Goal: Task Accomplishment & Management: Manage account settings

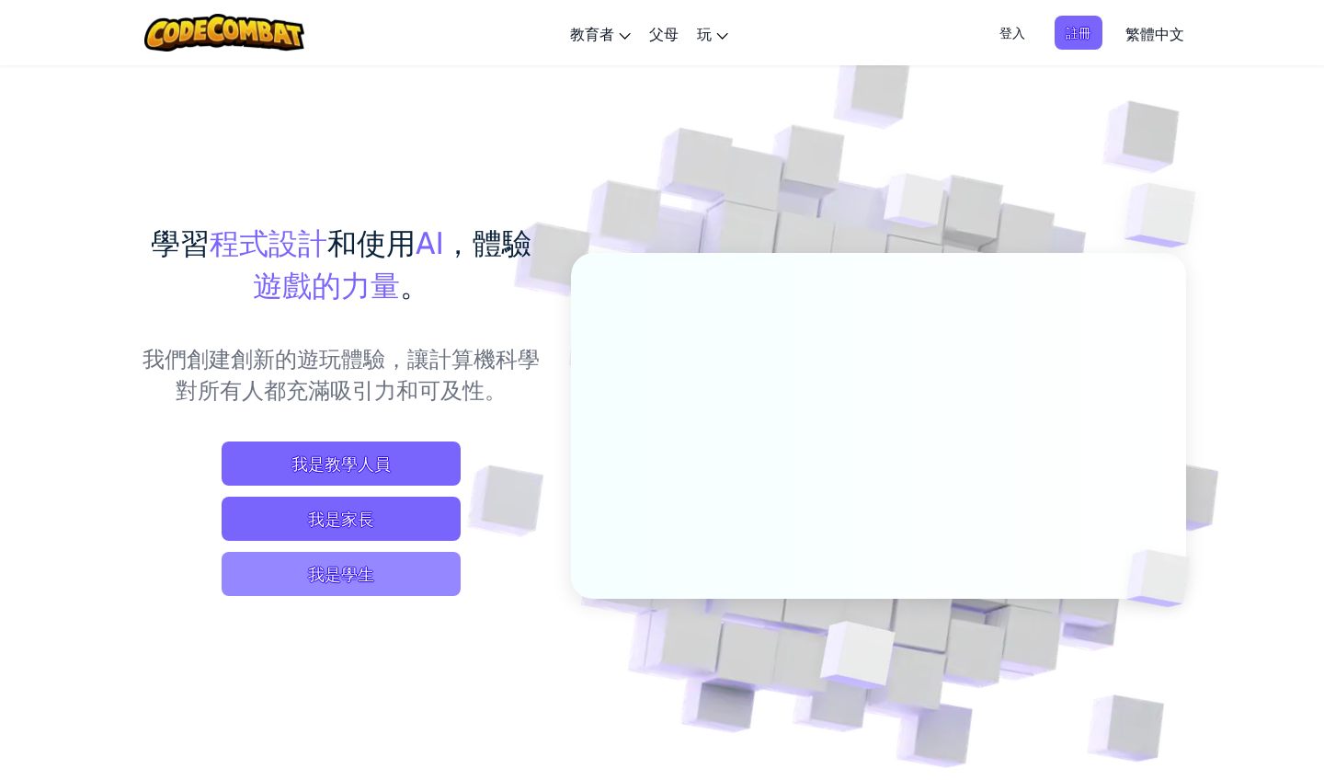
click at [331, 577] on span "我是學生" at bounding box center [341, 574] width 239 height 44
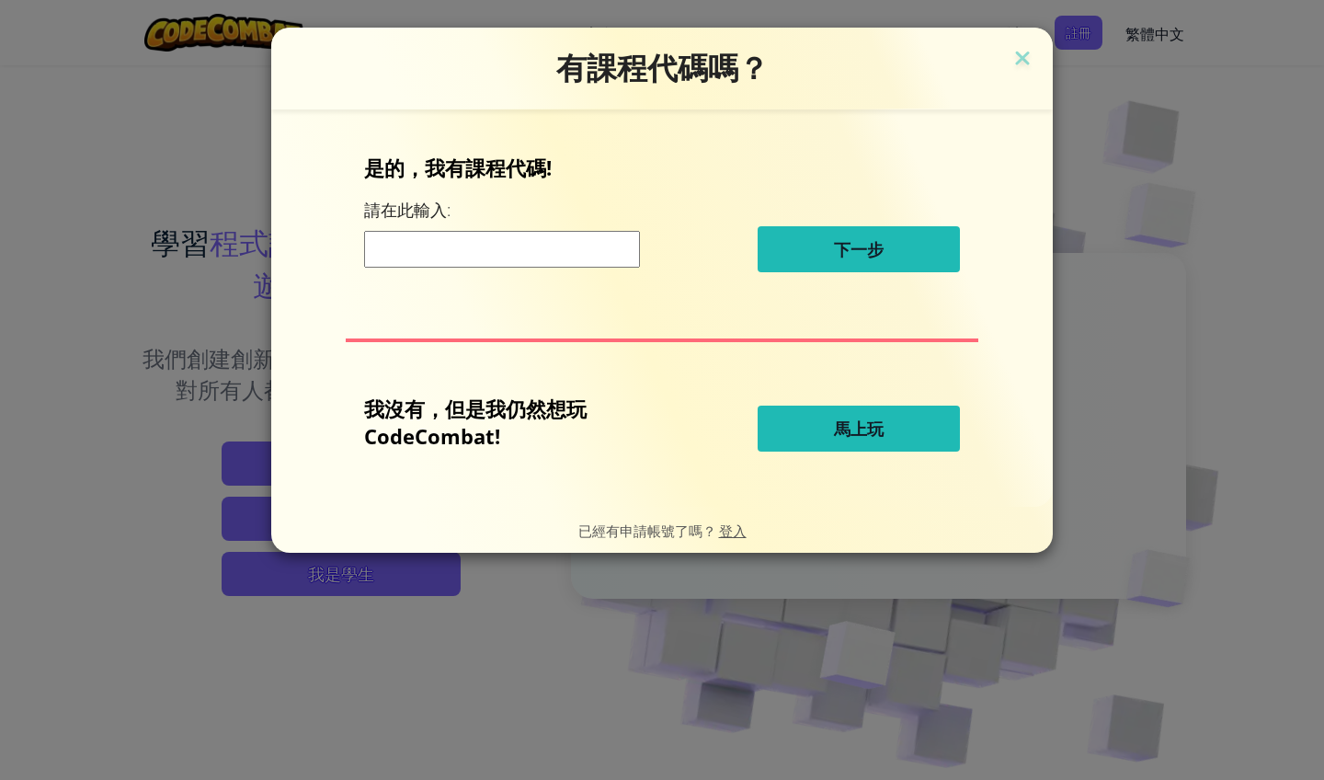
click at [432, 256] on input at bounding box center [502, 249] width 276 height 37
drag, startPoint x: 787, startPoint y: 434, endPoint x: 611, endPoint y: 433, distance: 175.6
click at [615, 435] on div "我沒有，但是我仍然想玩 CodeCombat! 馬上玩" at bounding box center [662, 428] width 596 height 68
click at [1033, 54] on img at bounding box center [1022, 60] width 24 height 28
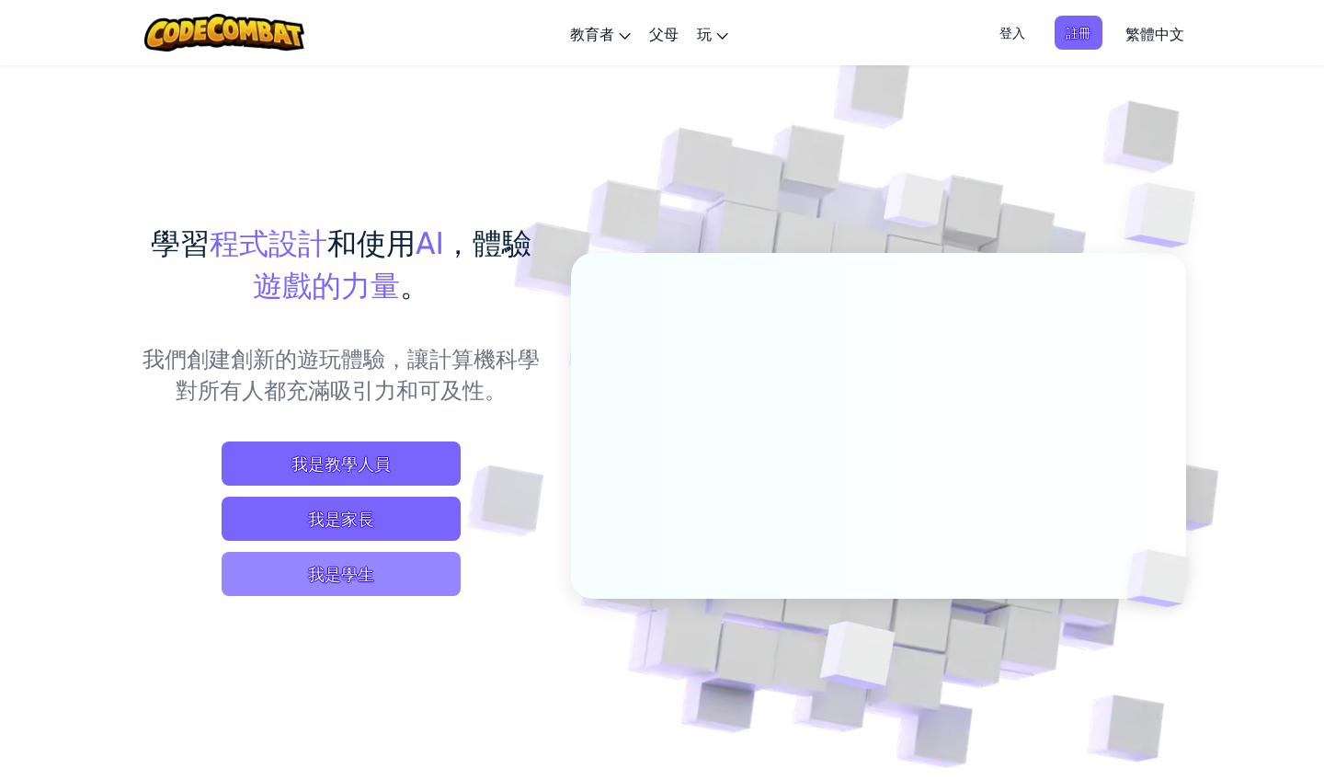
click at [353, 588] on span "我是學生" at bounding box center [341, 574] width 239 height 44
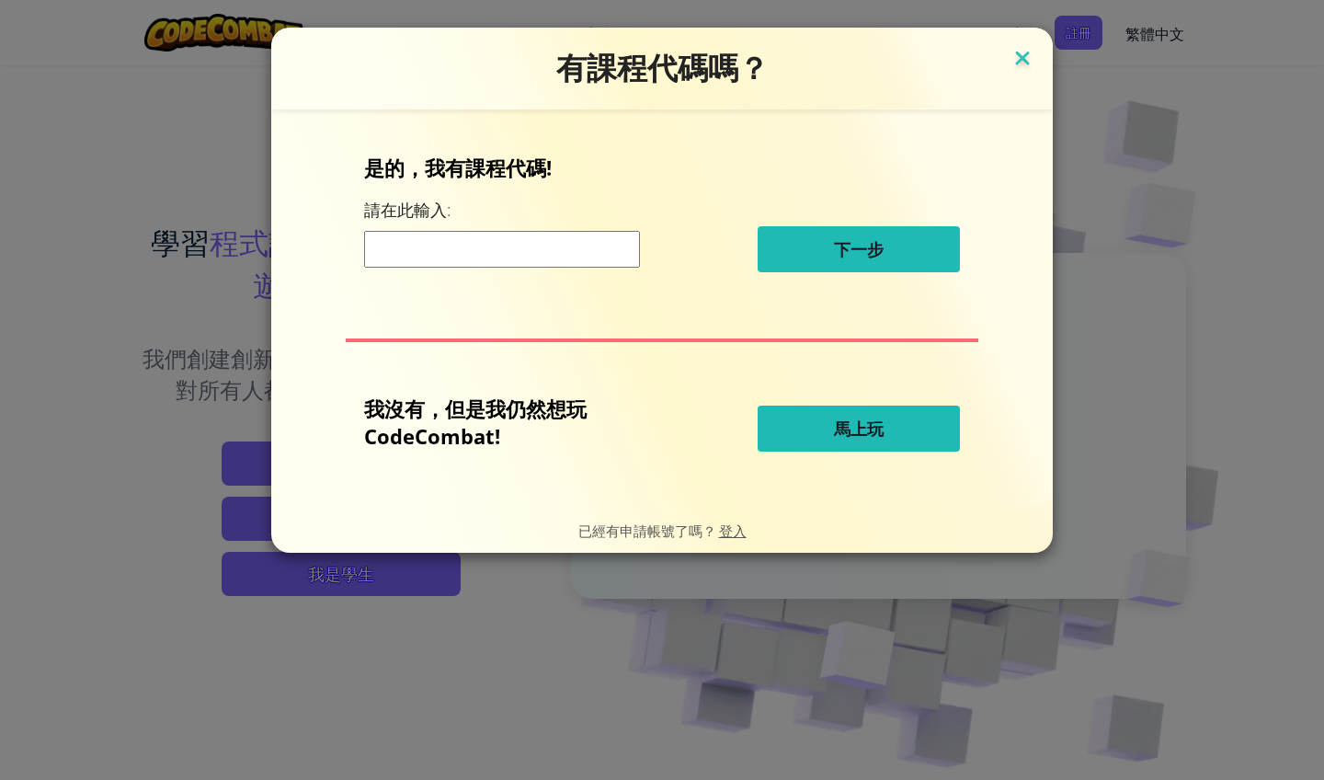
click at [1021, 63] on img at bounding box center [1022, 60] width 24 height 28
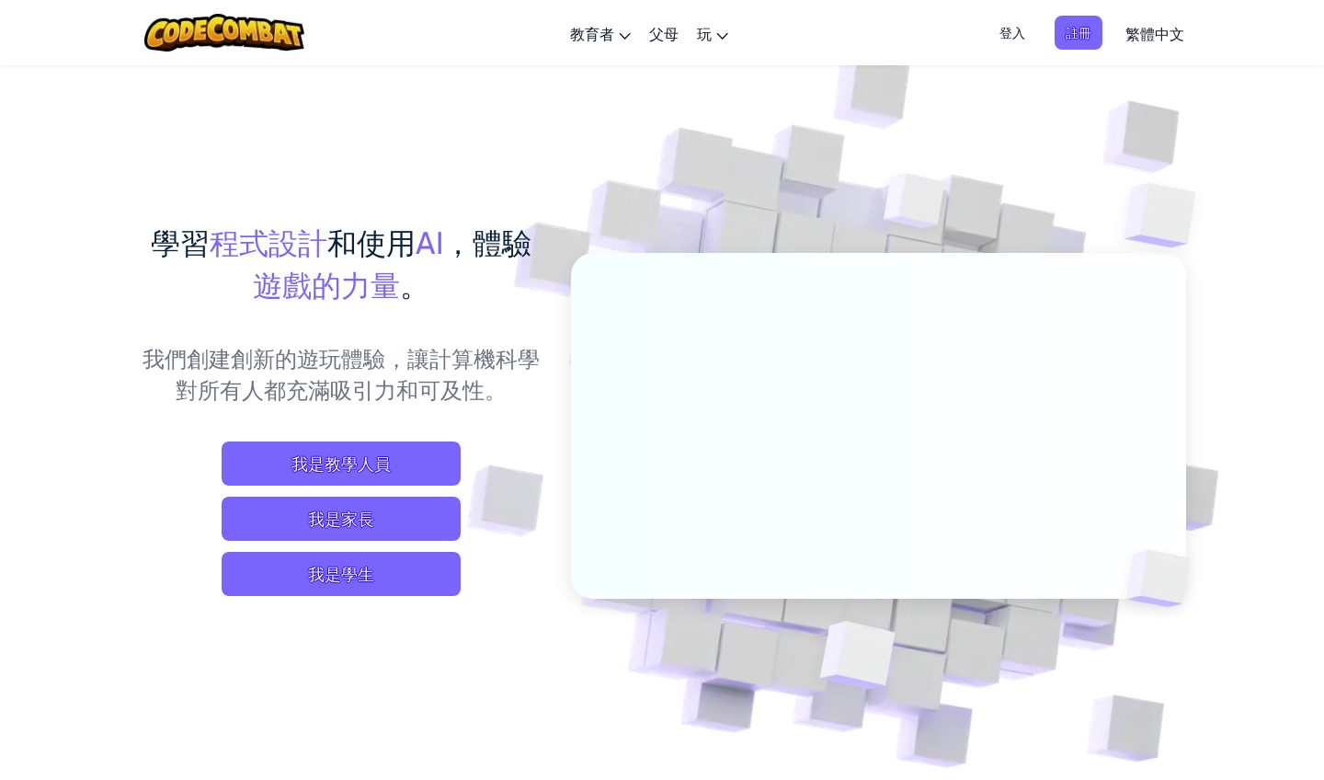
click at [991, 33] on span "登入" at bounding box center [1012, 33] width 48 height 34
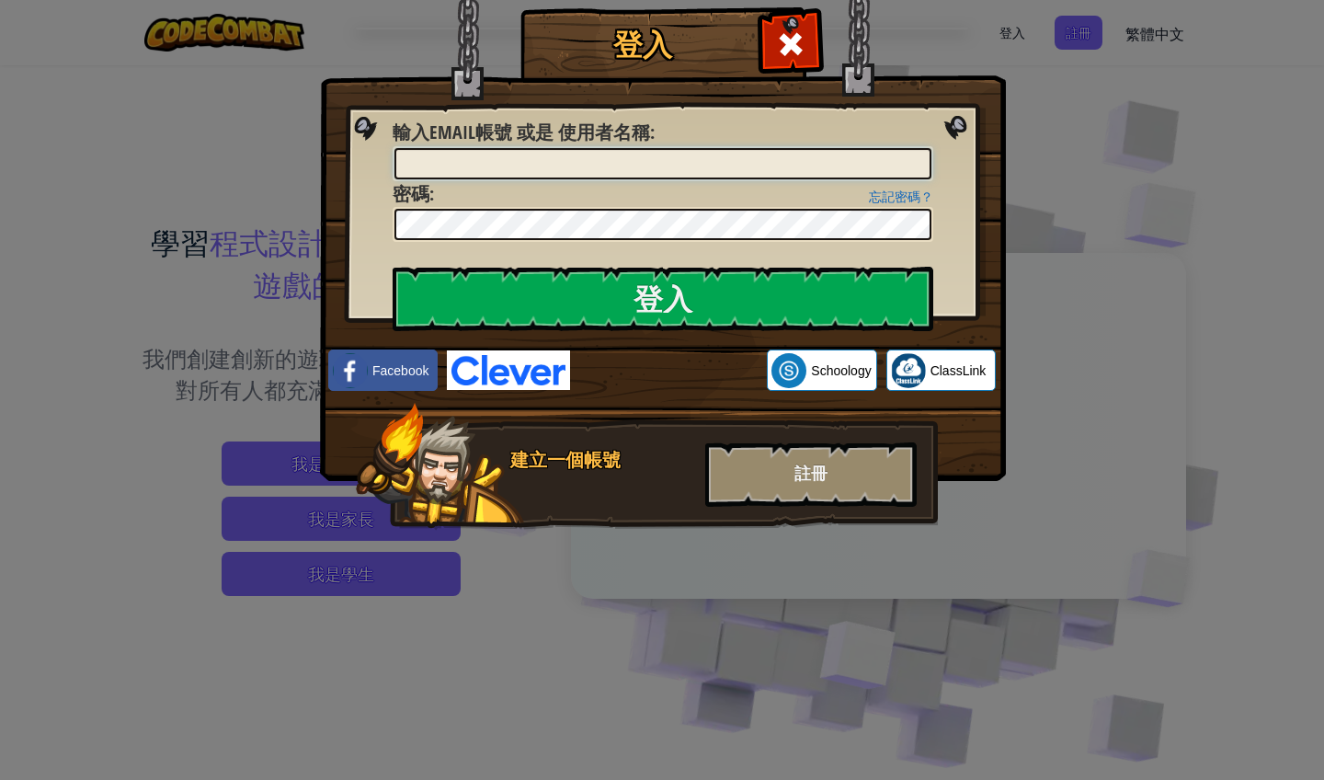
click at [686, 167] on input "輸入Email帳號 或是 使用者名稱 :" at bounding box center [662, 163] width 537 height 31
type input "[EMAIL_ADDRESS][DOMAIN_NAME]"
click at [663, 299] on input "登入" at bounding box center [663, 299] width 541 height 64
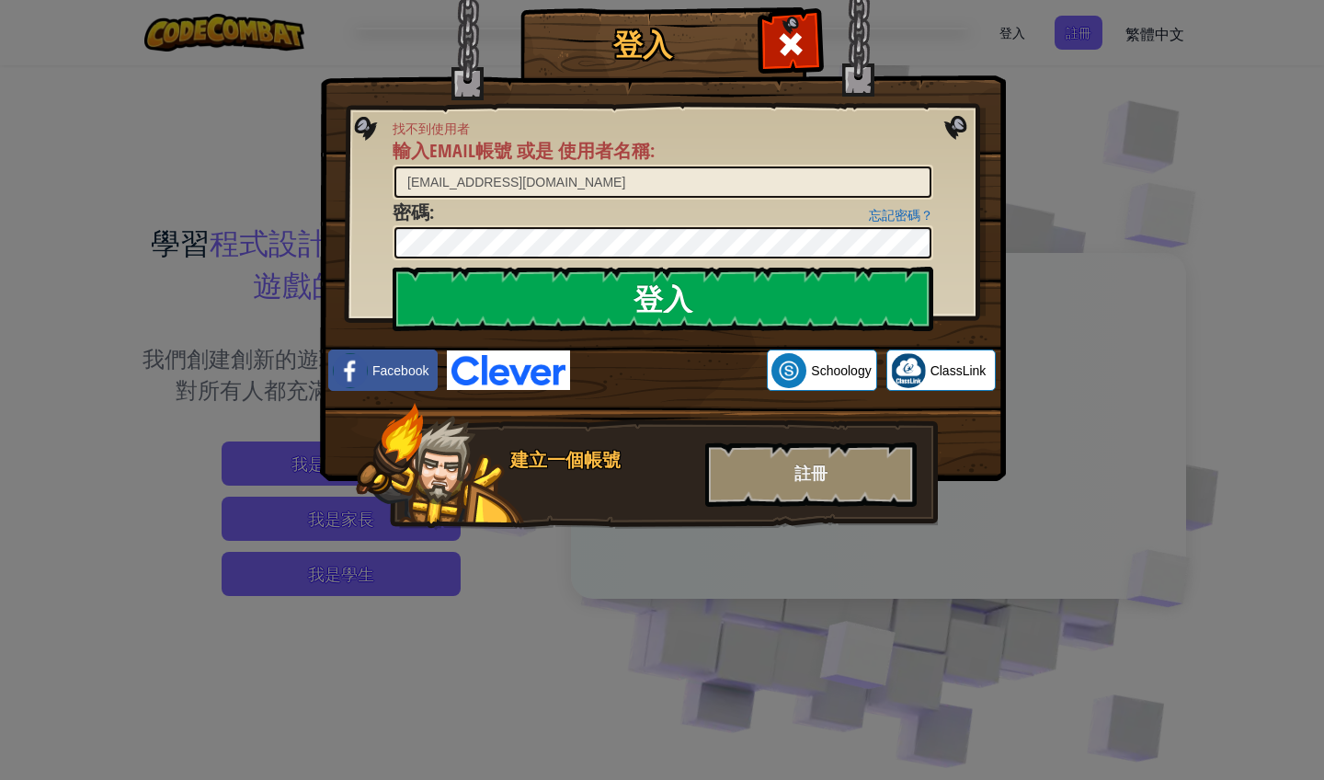
click at [541, 304] on input "登入" at bounding box center [663, 299] width 541 height 64
click at [599, 317] on input "登入" at bounding box center [663, 299] width 541 height 64
click at [647, 280] on input "登入" at bounding box center [663, 299] width 541 height 64
click at [639, 279] on input "登入" at bounding box center [663, 299] width 541 height 64
click at [640, 279] on input "登入" at bounding box center [663, 299] width 541 height 64
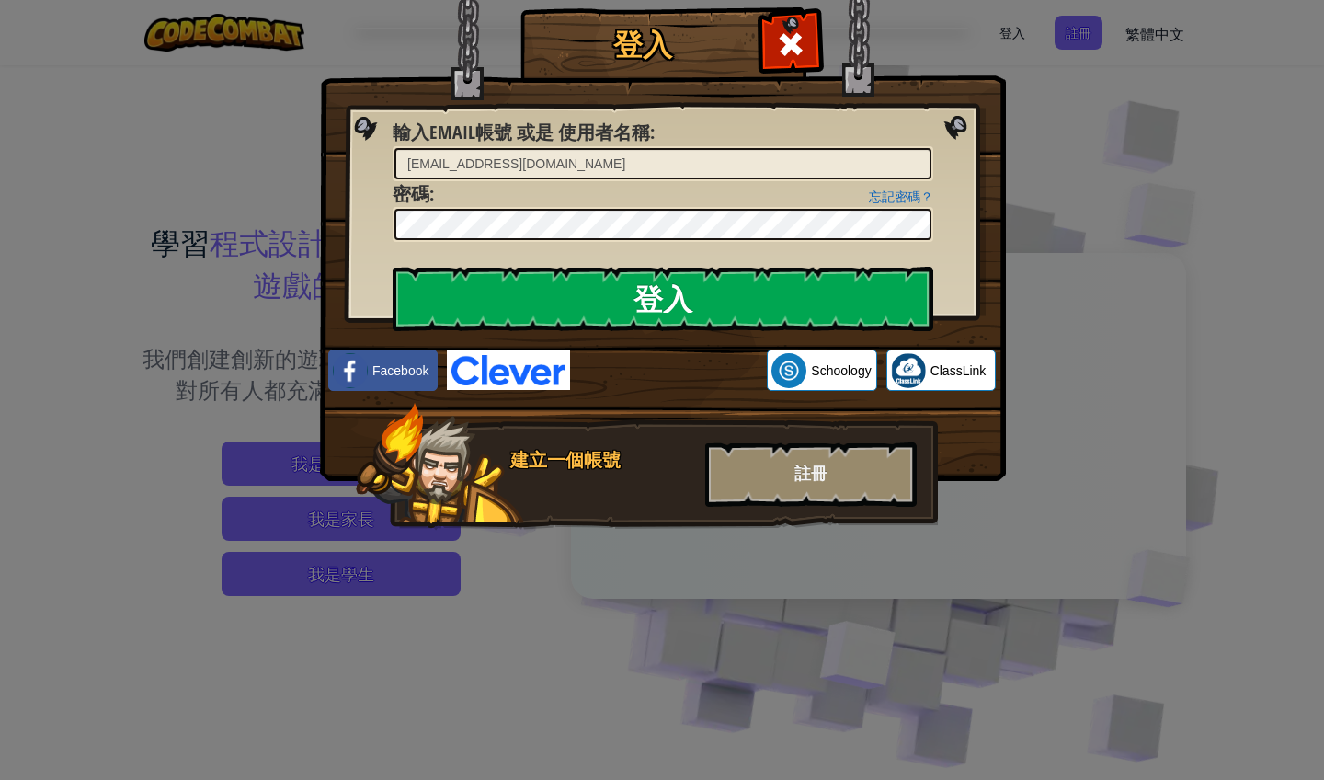
click at [634, 279] on input "登入" at bounding box center [663, 299] width 541 height 64
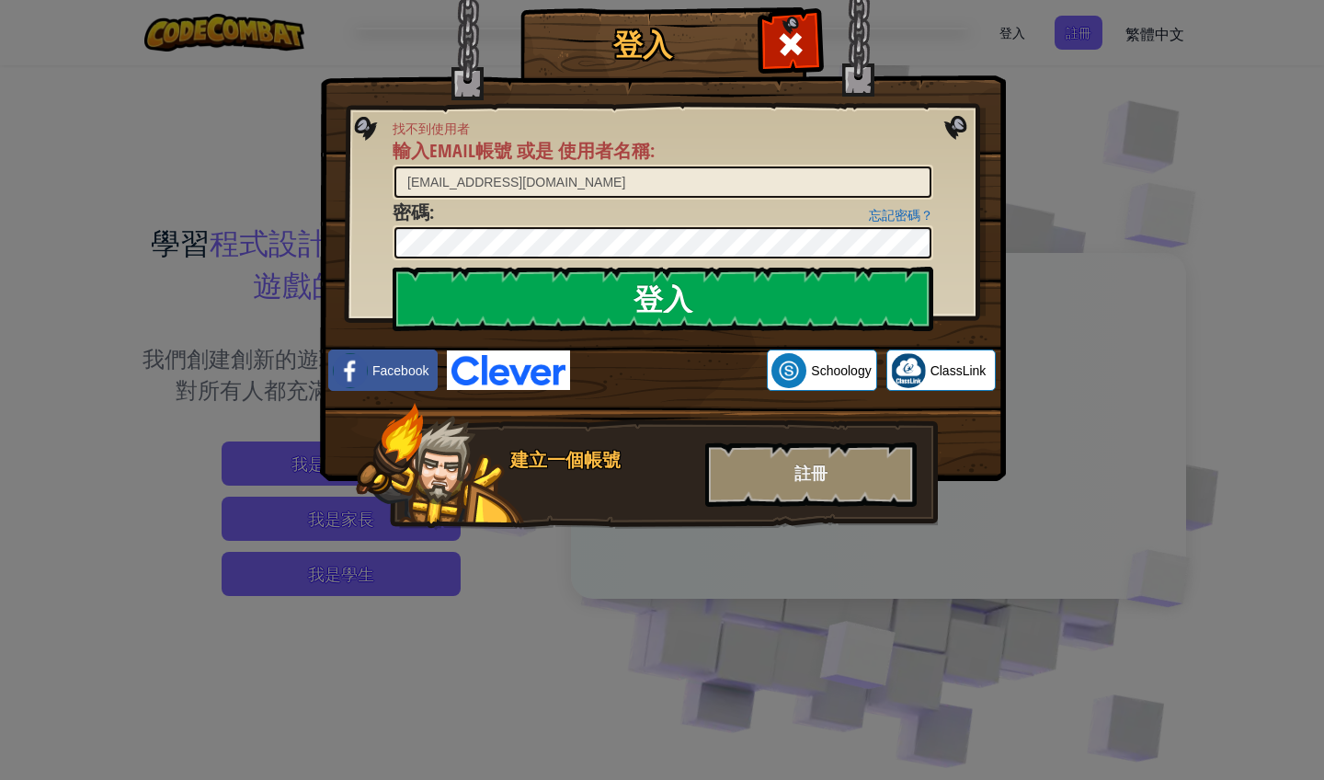
click at [655, 303] on input "登入" at bounding box center [663, 299] width 541 height 64
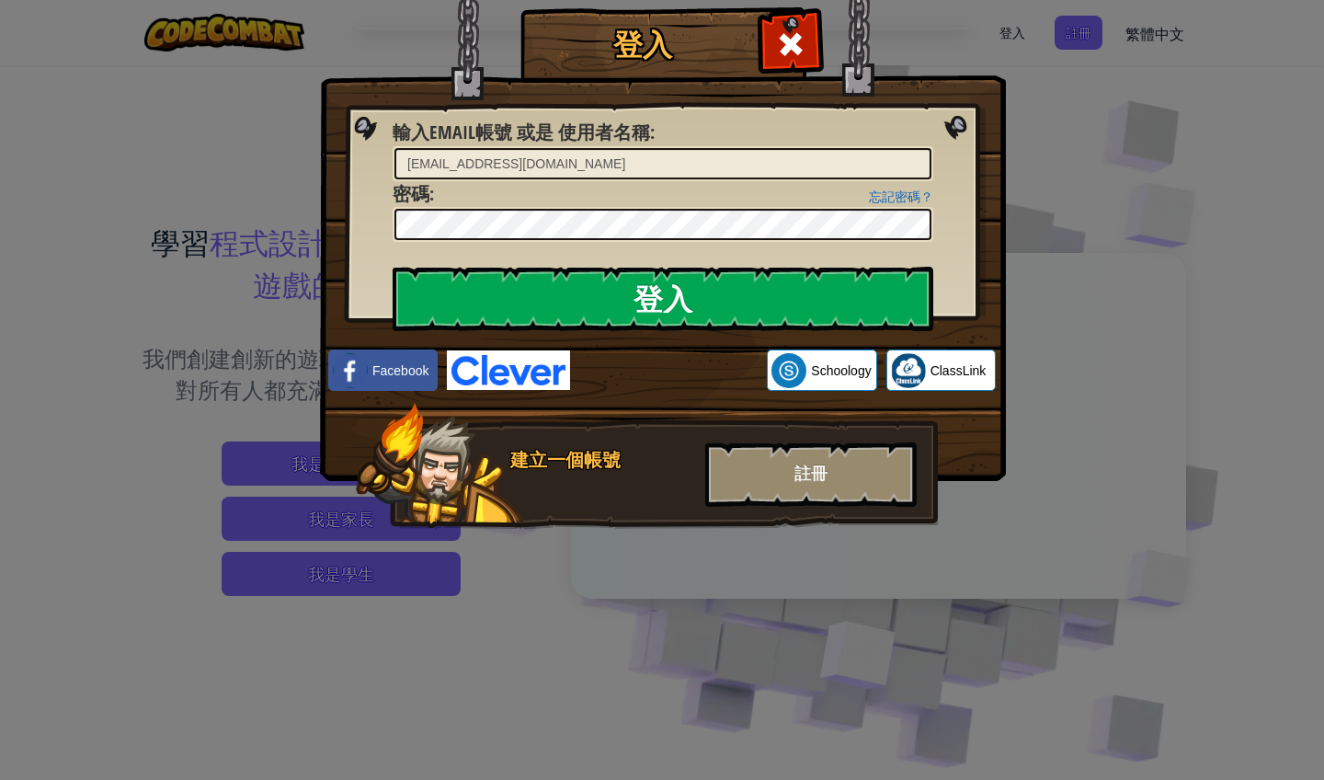
click at [651, 302] on input "登入" at bounding box center [663, 299] width 541 height 64
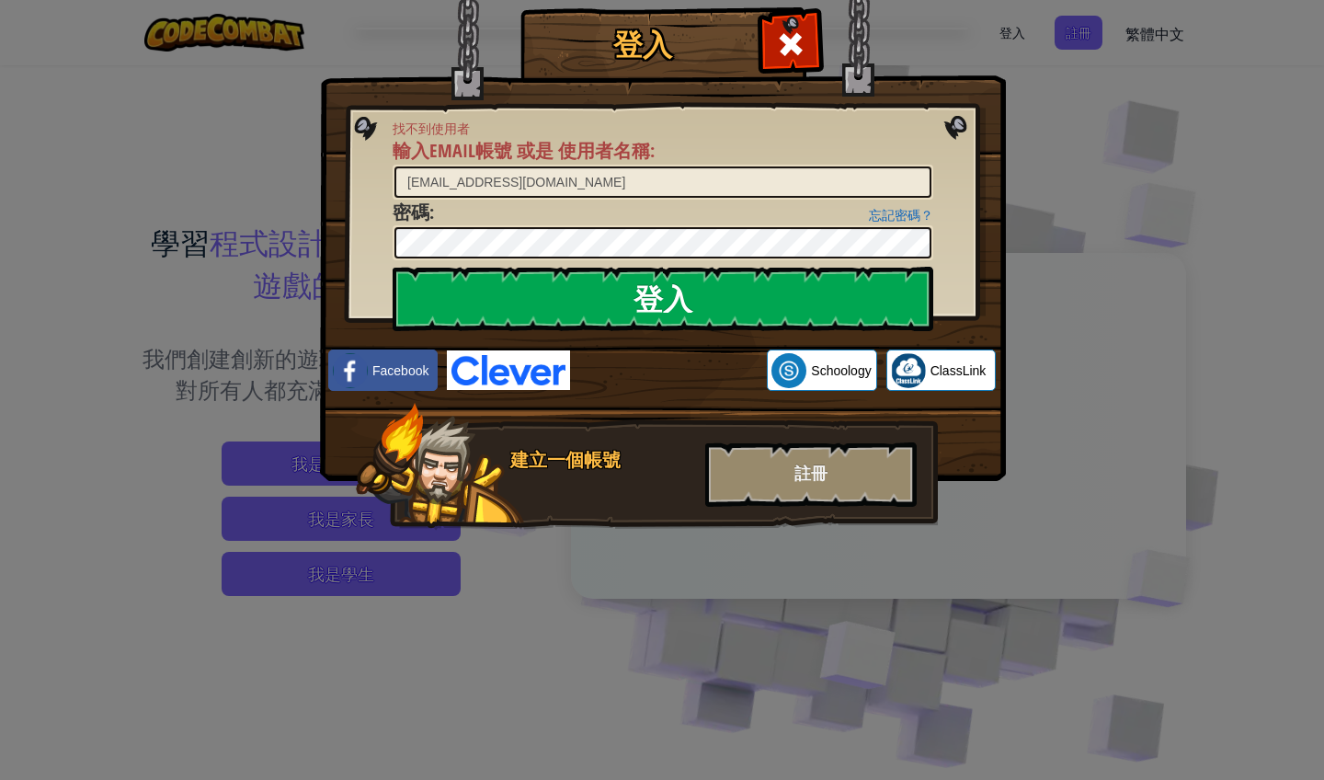
click at [651, 302] on input "登入" at bounding box center [663, 299] width 541 height 64
click at [695, 365] on div "使用 Google 帳戶登入。在新分頁中開啟" at bounding box center [668, 370] width 178 height 40
